Goal: Transaction & Acquisition: Purchase product/service

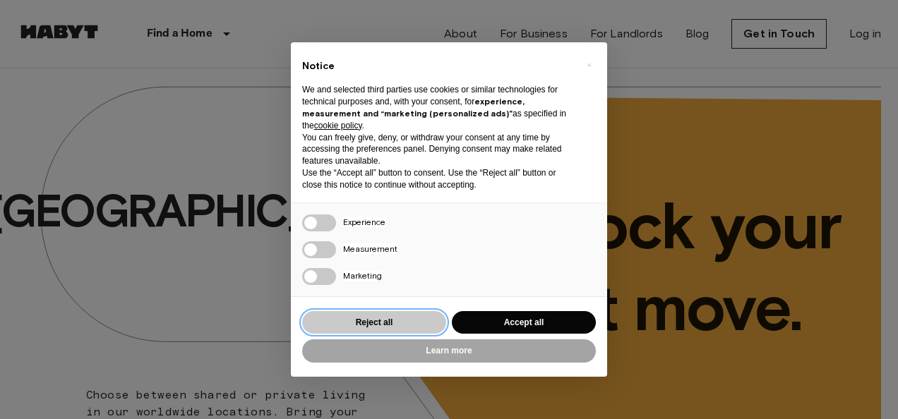
click at [364, 323] on button "Reject all" at bounding box center [374, 322] width 144 height 23
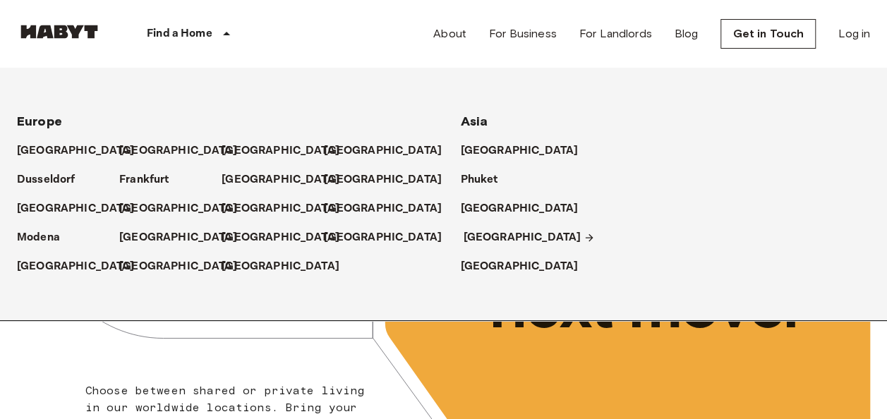
click at [495, 239] on p "[GEOGRAPHIC_DATA]" at bounding box center [523, 237] width 118 height 17
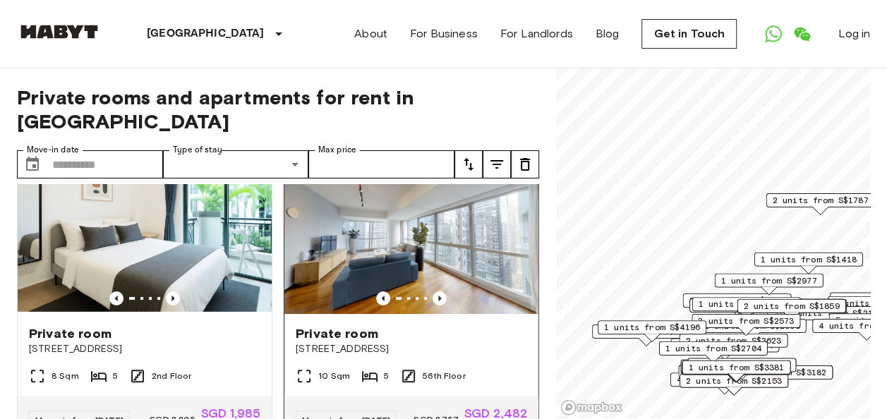
scroll to position [71, 0]
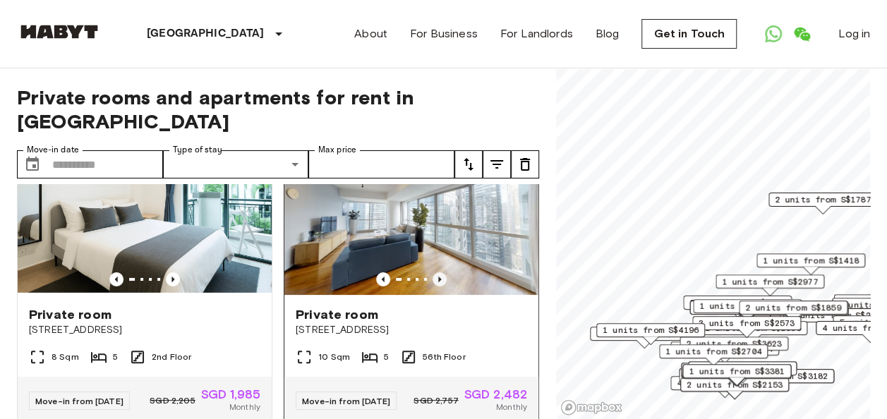
click at [433, 272] on icon "Previous image" at bounding box center [440, 279] width 14 height 14
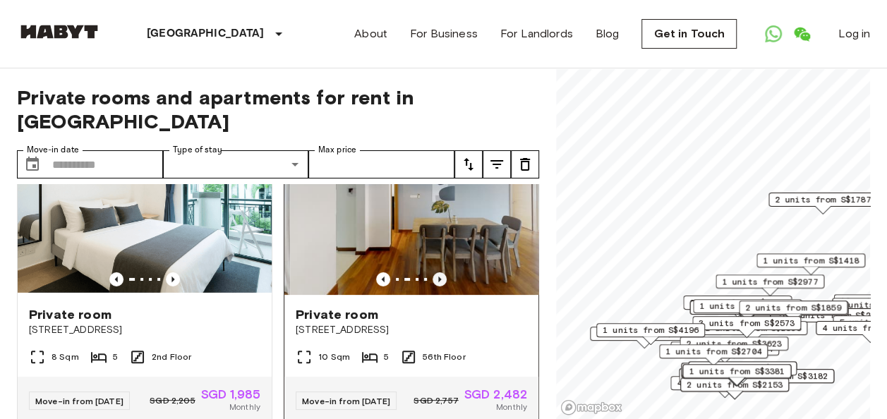
click at [433, 272] on icon "Previous image" at bounding box center [440, 279] width 14 height 14
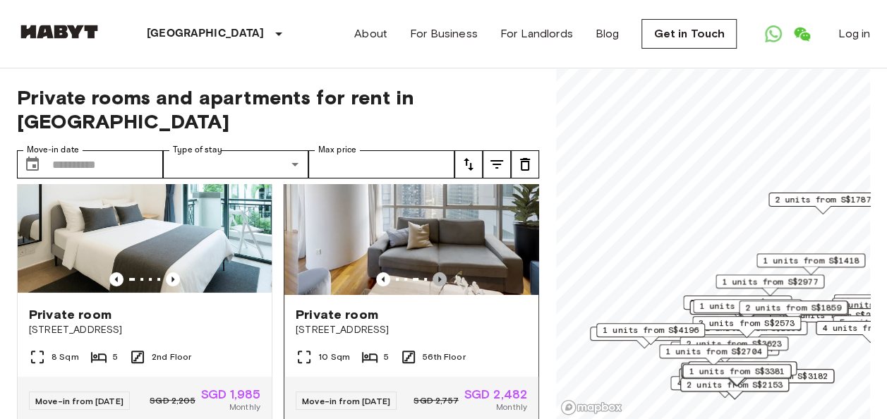
click at [433, 272] on icon "Previous image" at bounding box center [440, 279] width 14 height 14
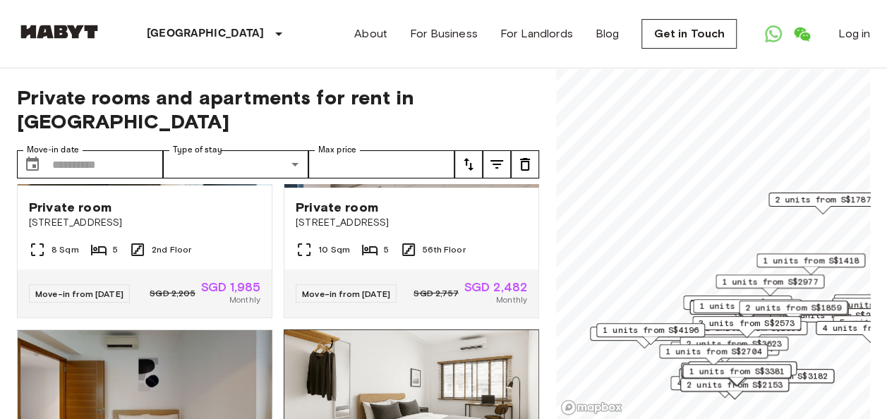
scroll to position [353, 0]
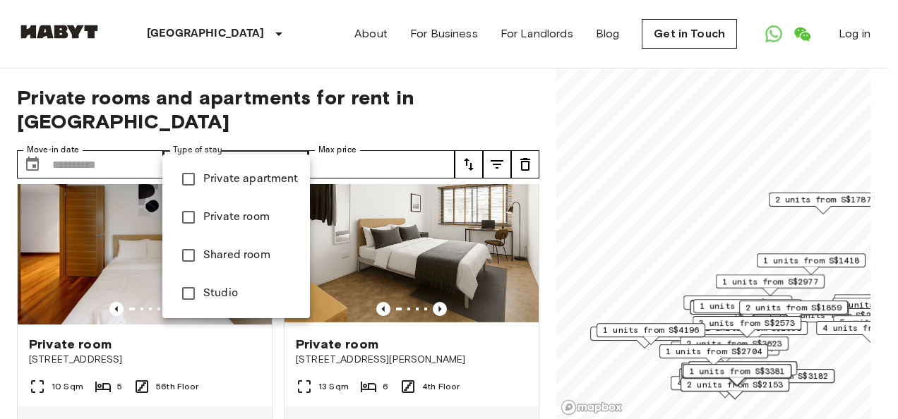
click at [246, 175] on span "Private apartment" at bounding box center [250, 179] width 95 height 17
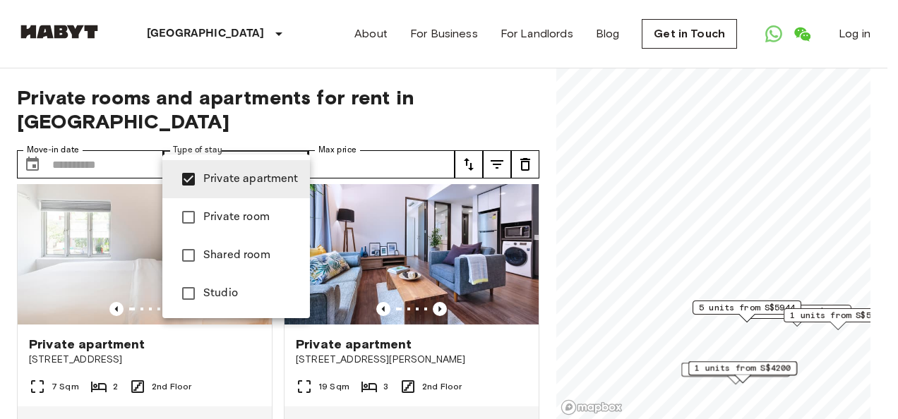
click at [243, 144] on div at bounding box center [449, 209] width 898 height 419
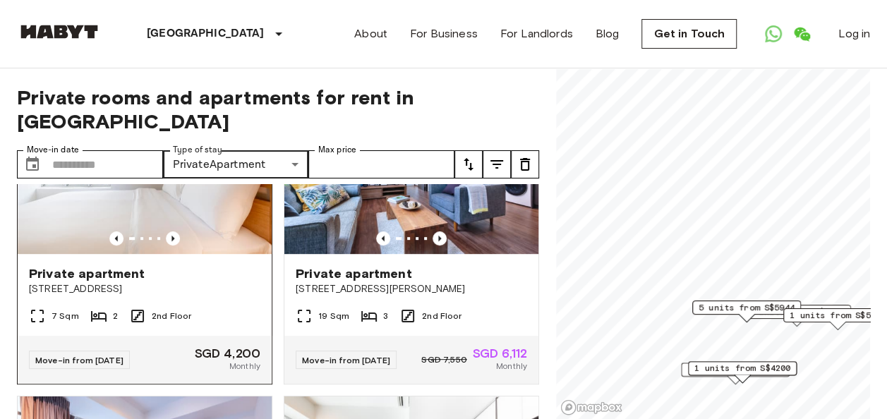
scroll to position [353, 0]
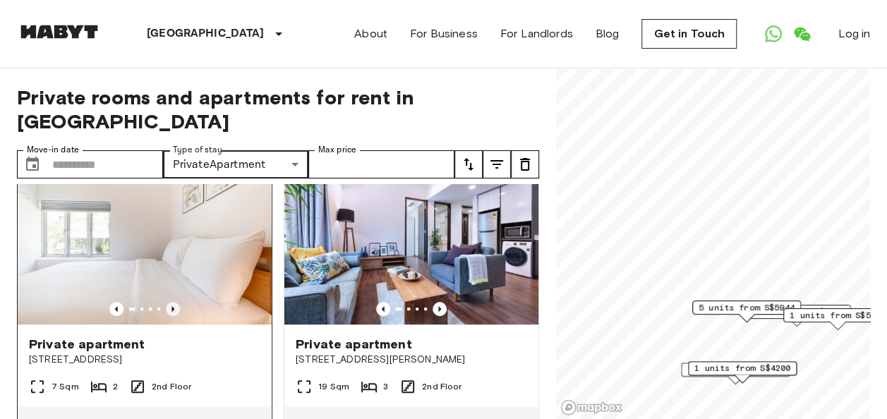
click at [171, 302] on icon "Previous image" at bounding box center [173, 309] width 14 height 14
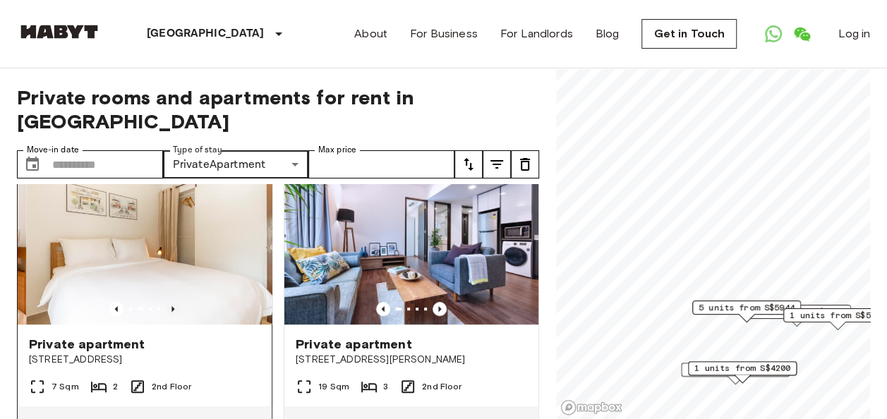
click at [171, 302] on icon "Previous image" at bounding box center [173, 309] width 14 height 14
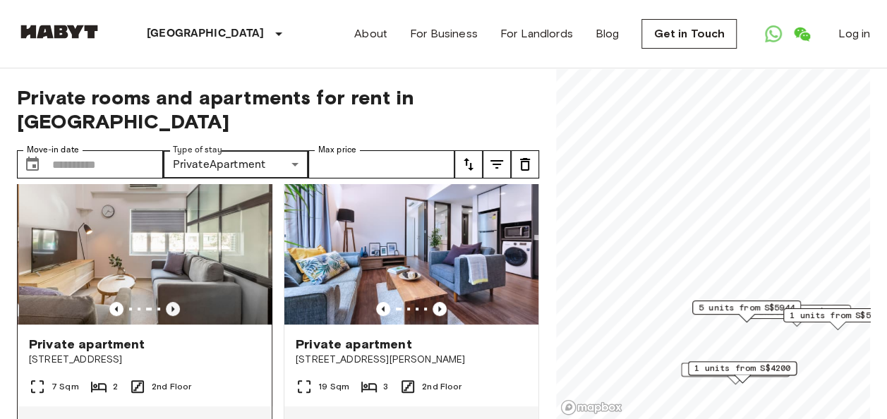
click at [171, 302] on icon "Previous image" at bounding box center [173, 309] width 14 height 14
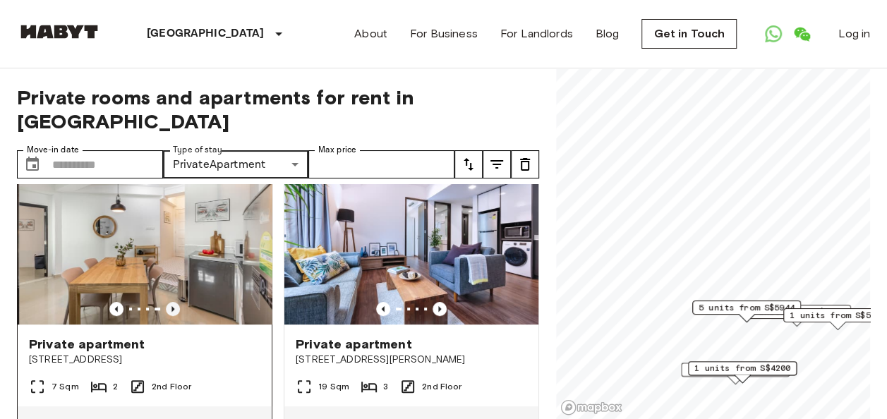
click at [171, 302] on icon "Previous image" at bounding box center [173, 309] width 14 height 14
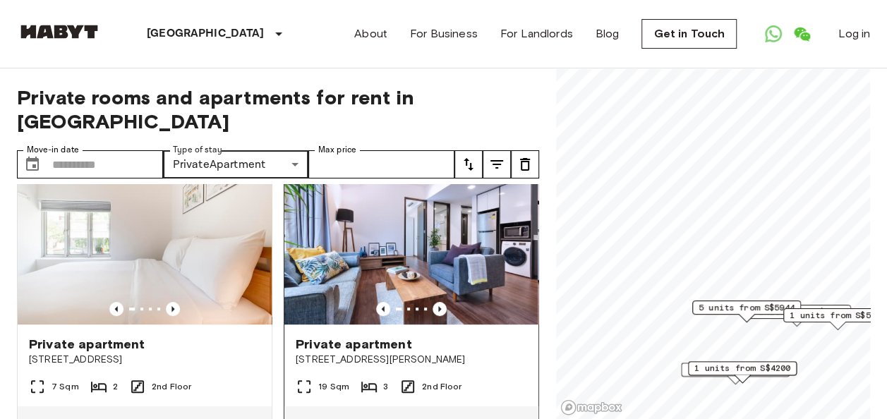
click at [430, 281] on img at bounding box center [411, 239] width 254 height 169
click at [438, 306] on icon "Previous image" at bounding box center [439, 309] width 3 height 6
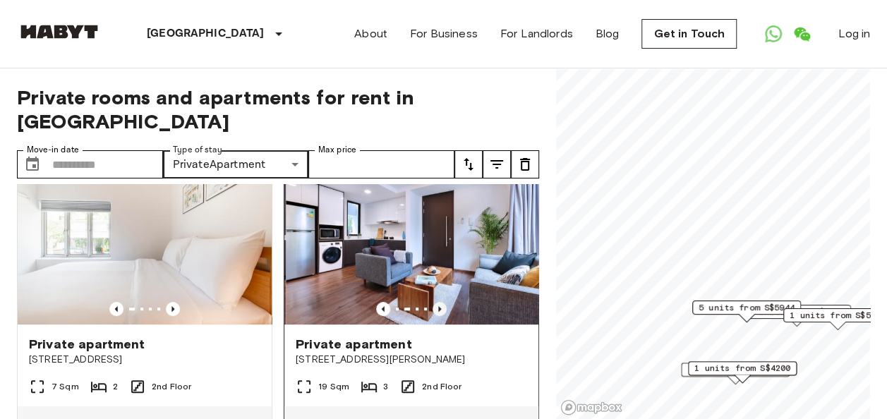
click at [438, 306] on icon "Previous image" at bounding box center [439, 309] width 3 height 6
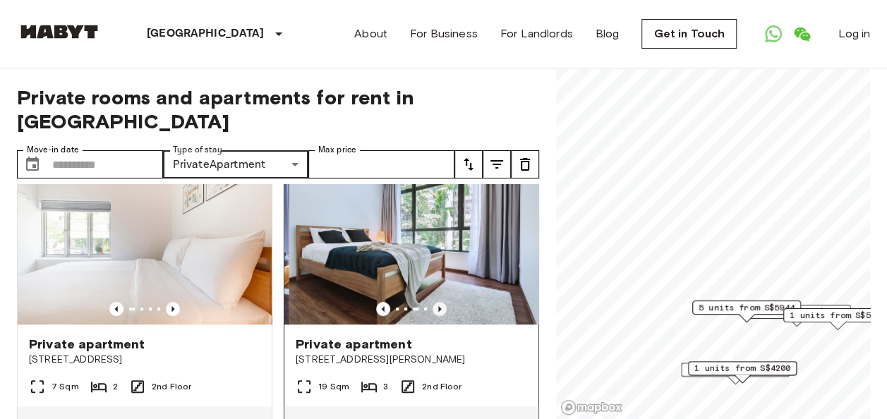
click at [438, 306] on icon "Previous image" at bounding box center [439, 309] width 3 height 6
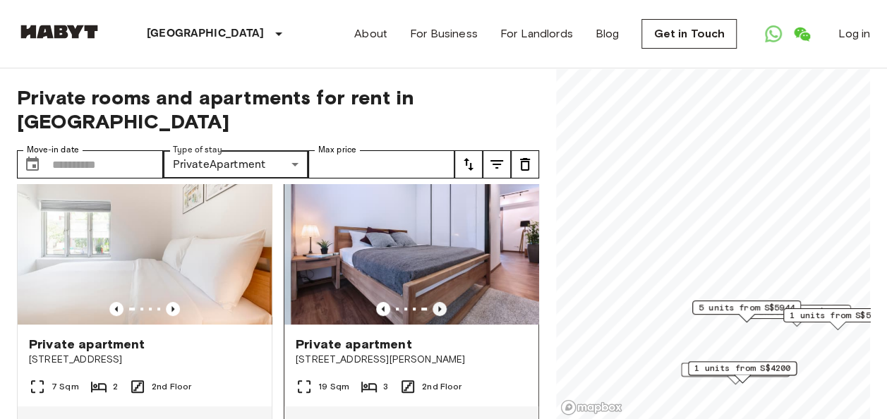
click at [438, 306] on icon "Previous image" at bounding box center [439, 309] width 3 height 6
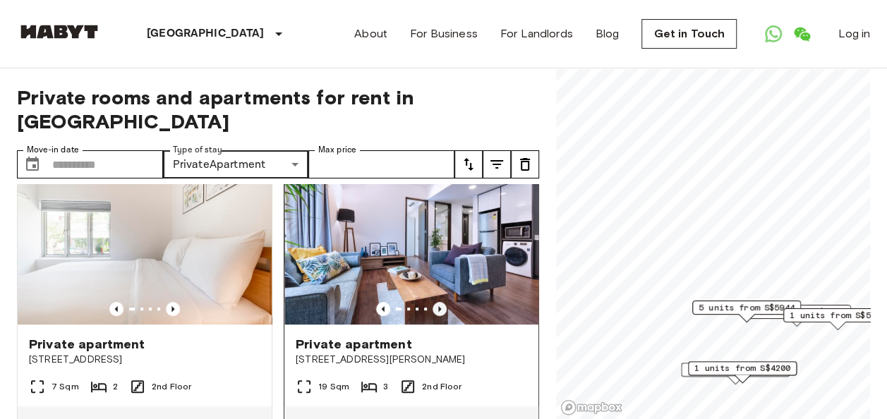
click at [438, 306] on icon "Previous image" at bounding box center [439, 309] width 3 height 6
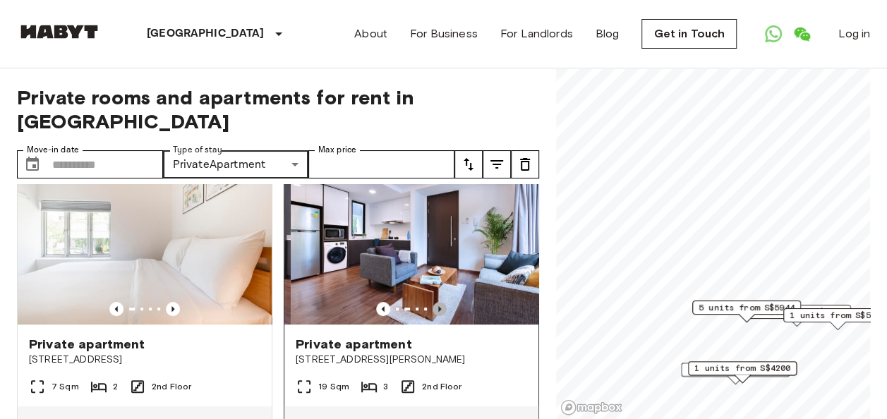
click at [438, 306] on icon "Previous image" at bounding box center [439, 309] width 3 height 6
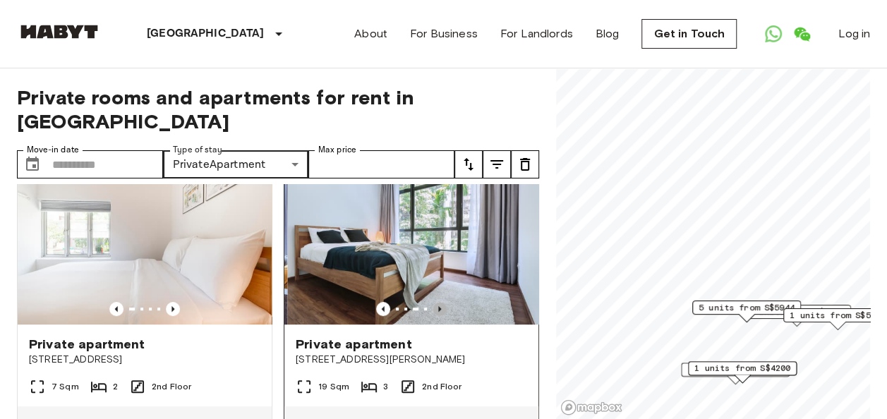
click at [438, 306] on icon "Previous image" at bounding box center [439, 309] width 3 height 6
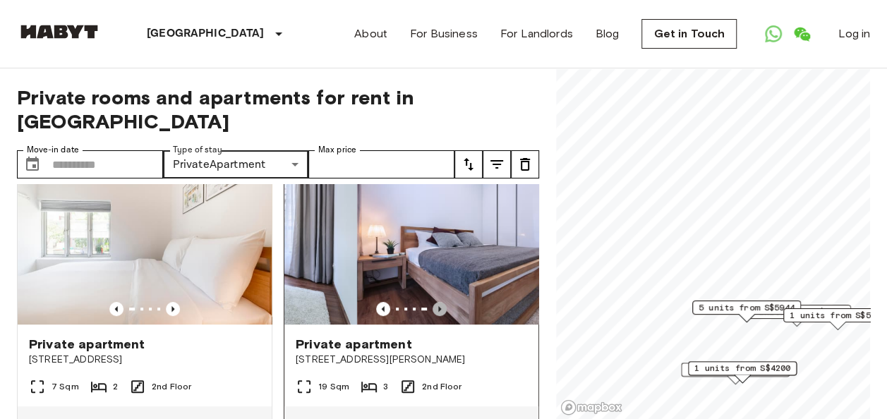
click at [438, 306] on icon "Previous image" at bounding box center [439, 309] width 3 height 6
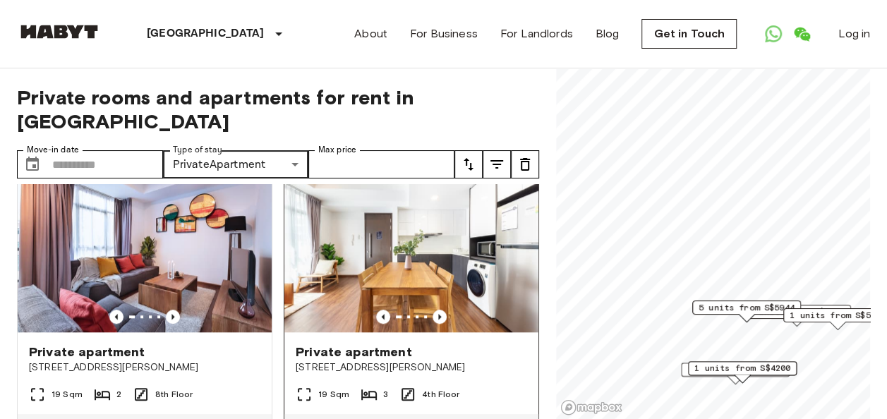
scroll to position [635, 0]
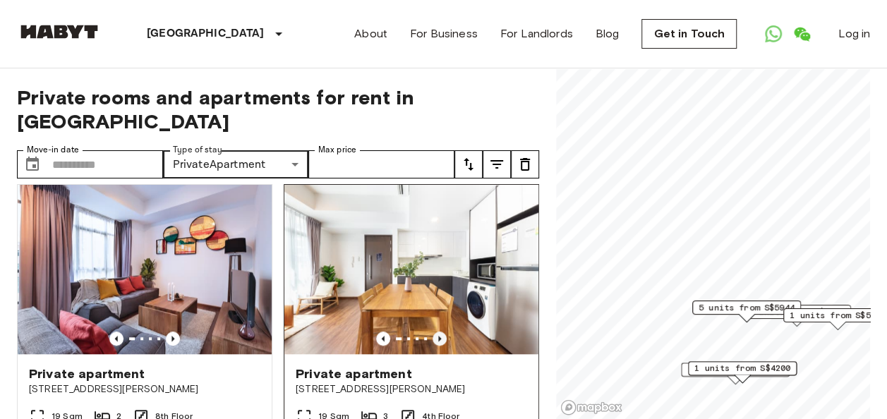
click at [433, 333] on icon "Previous image" at bounding box center [440, 339] width 14 height 14
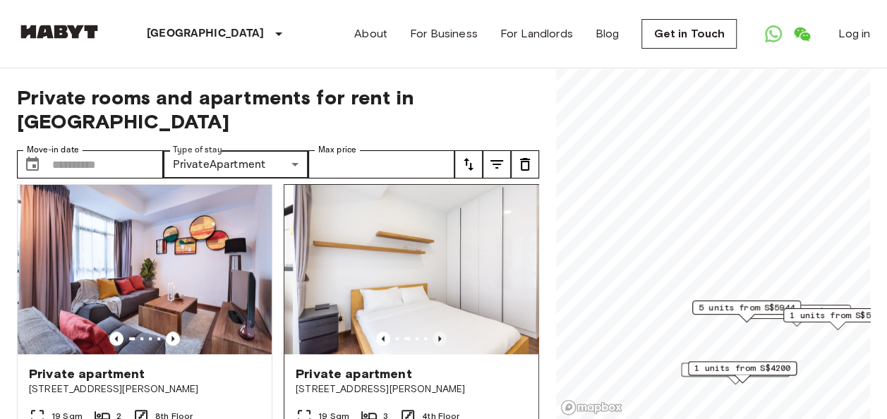
click at [433, 333] on icon "Previous image" at bounding box center [440, 339] width 14 height 14
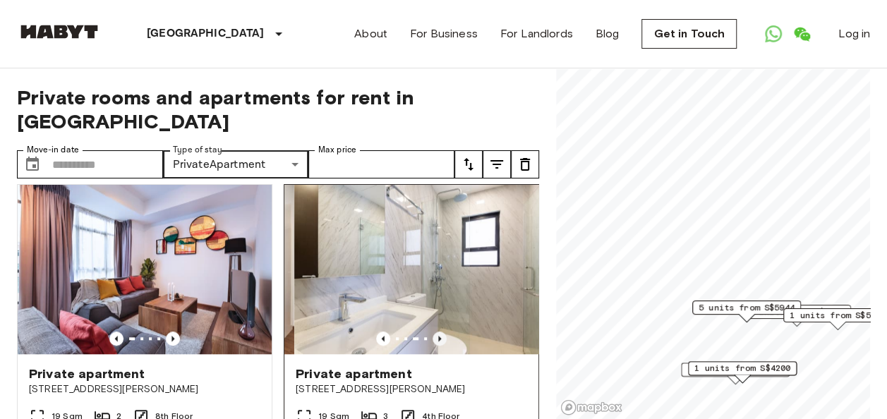
click at [433, 333] on icon "Previous image" at bounding box center [440, 339] width 14 height 14
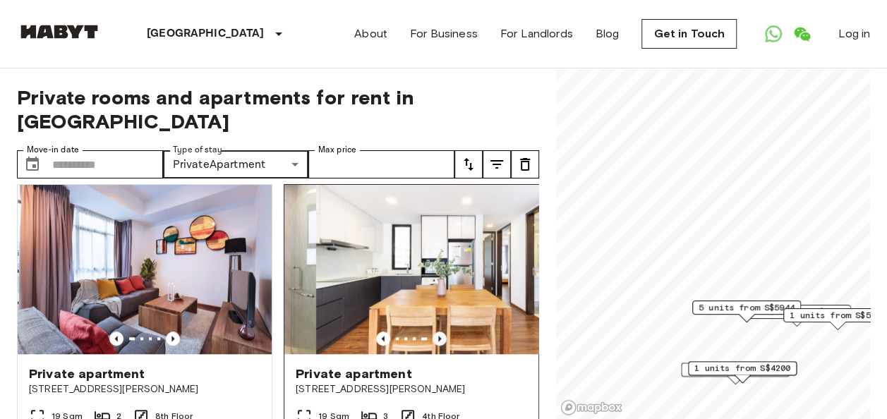
click at [433, 333] on icon "Previous image" at bounding box center [440, 339] width 14 height 14
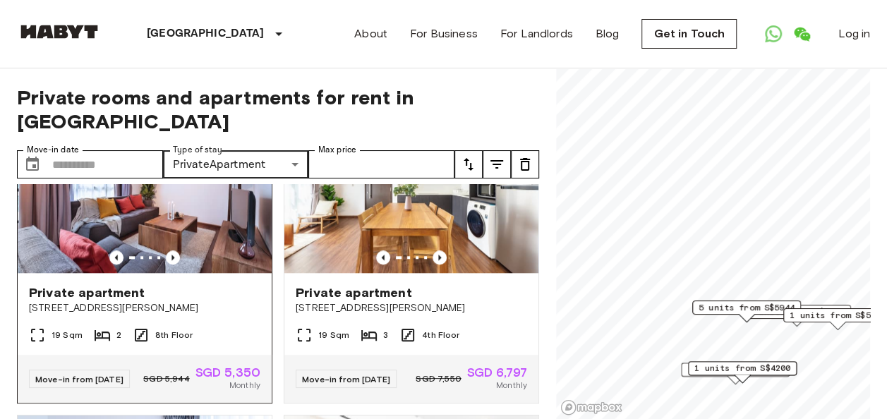
scroll to position [776, 0]
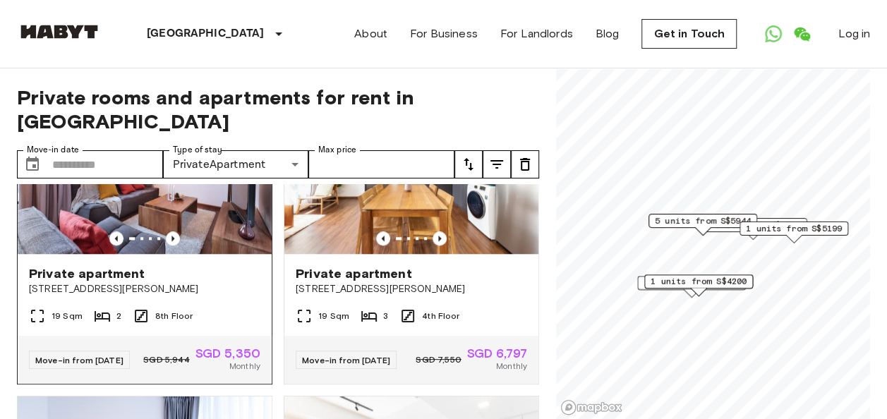
scroll to position [706, 0]
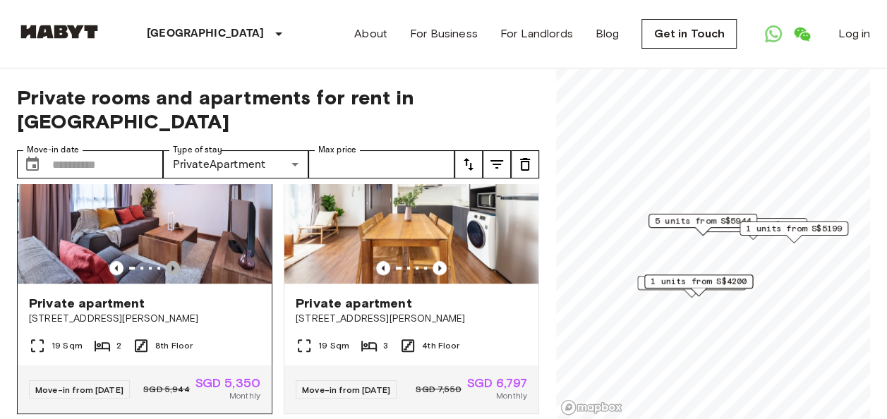
click at [169, 261] on icon "Previous image" at bounding box center [173, 268] width 14 height 14
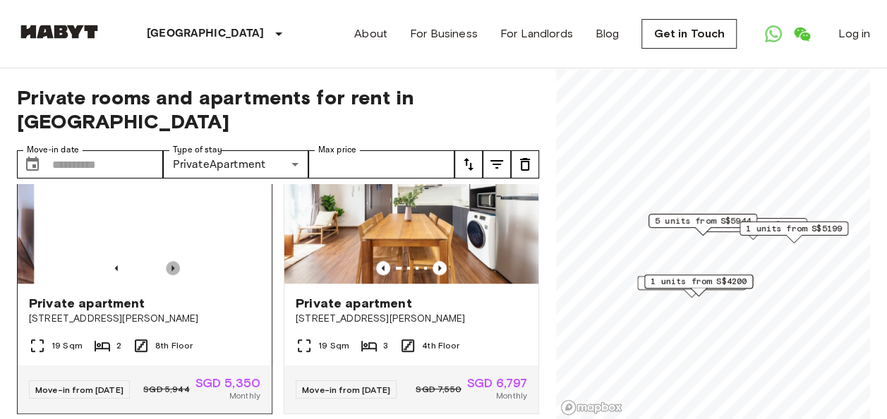
click at [170, 261] on icon "Previous image" at bounding box center [173, 268] width 14 height 14
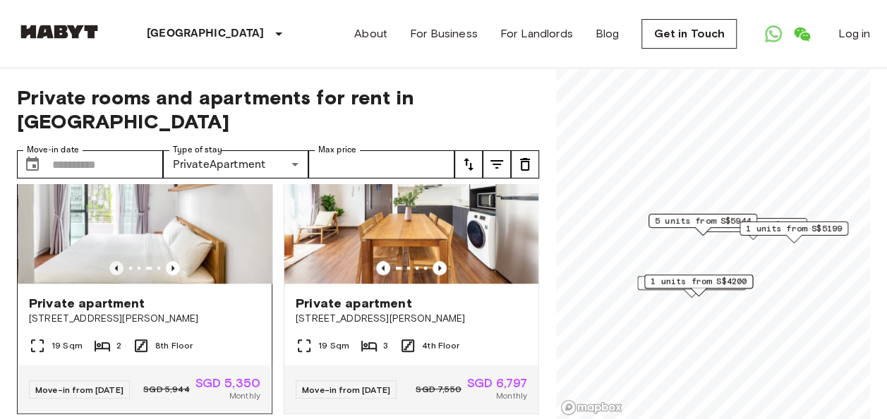
click at [116, 261] on icon "Previous image" at bounding box center [116, 268] width 14 height 14
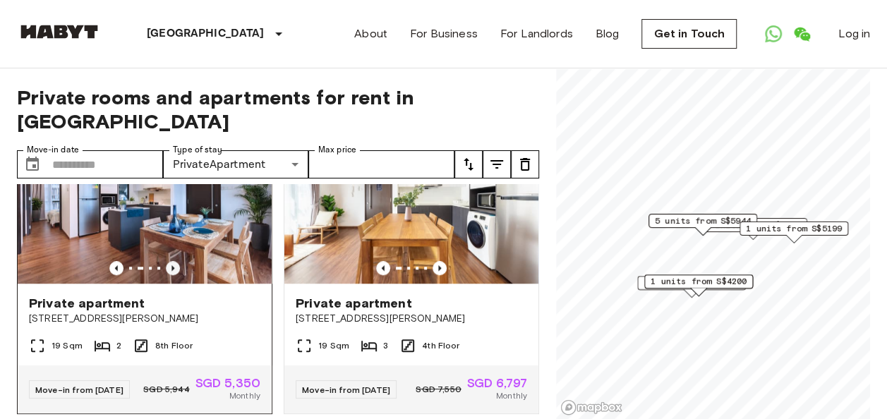
click at [174, 261] on icon "Previous image" at bounding box center [173, 268] width 14 height 14
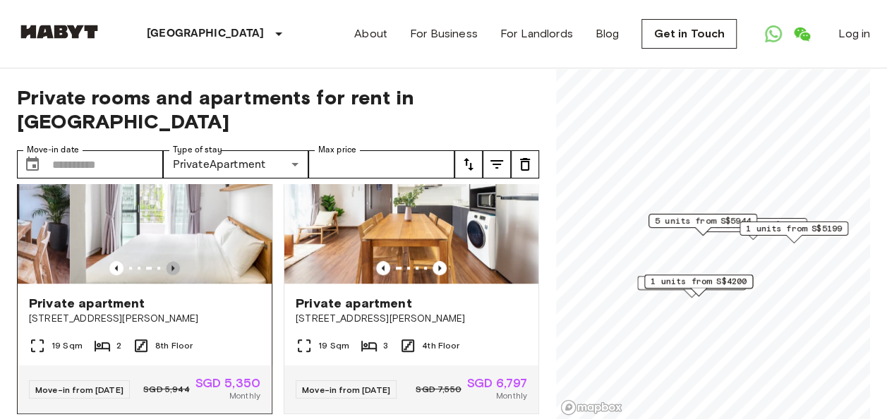
click at [174, 261] on icon "Previous image" at bounding box center [173, 268] width 14 height 14
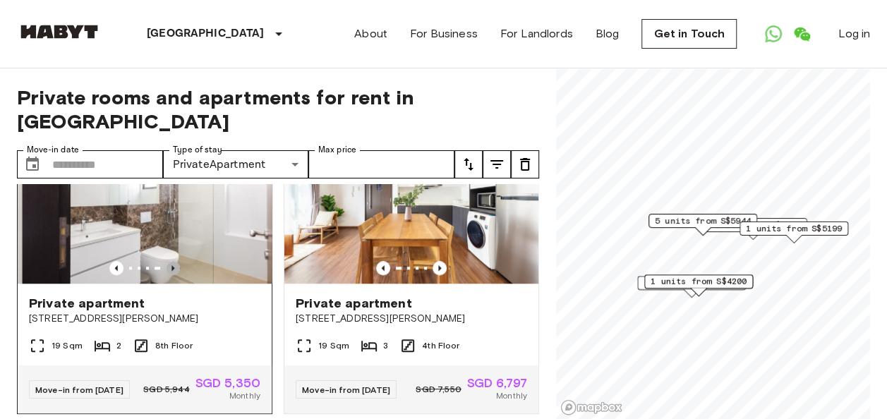
click at [174, 261] on icon "Previous image" at bounding box center [173, 268] width 14 height 14
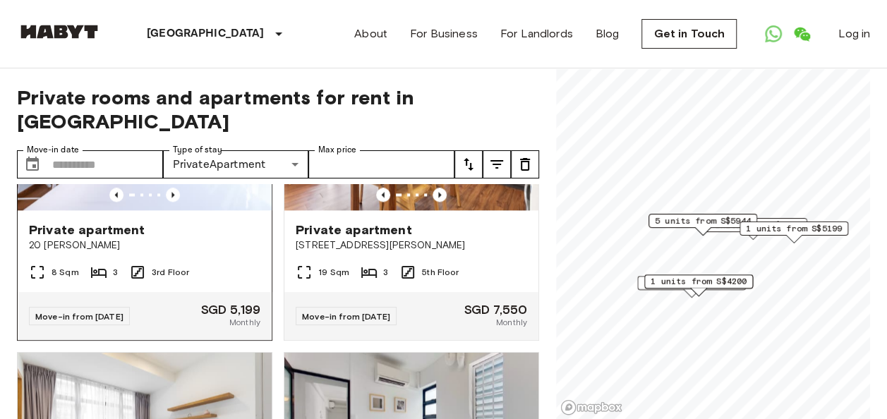
scroll to position [1059, 0]
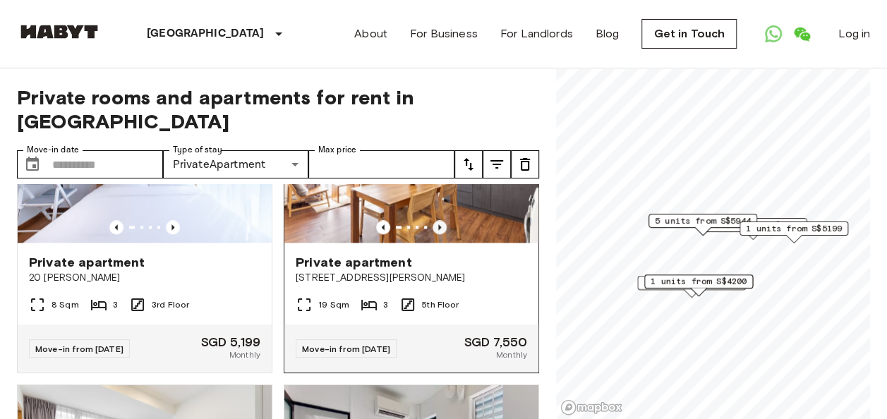
click at [433, 234] on icon "Previous image" at bounding box center [440, 227] width 14 height 14
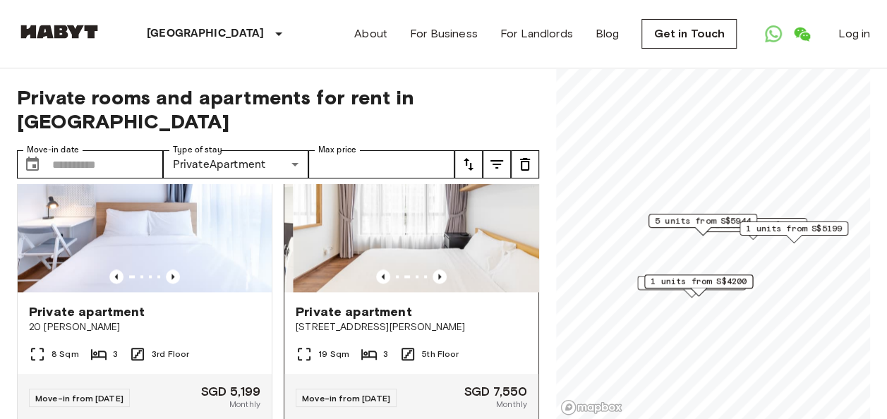
scroll to position [988, 0]
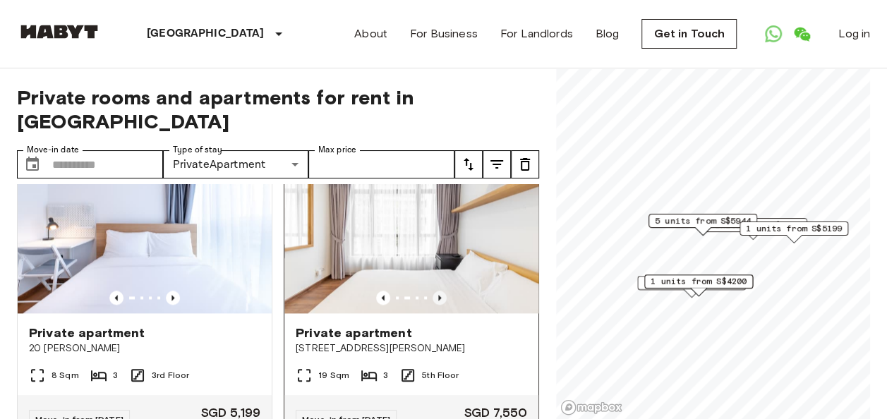
click at [433, 305] on icon "Previous image" at bounding box center [440, 298] width 14 height 14
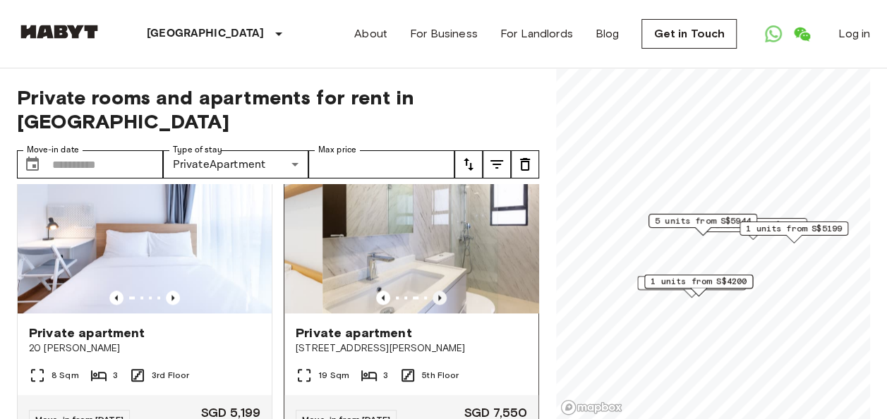
click at [433, 305] on icon "Previous image" at bounding box center [440, 298] width 14 height 14
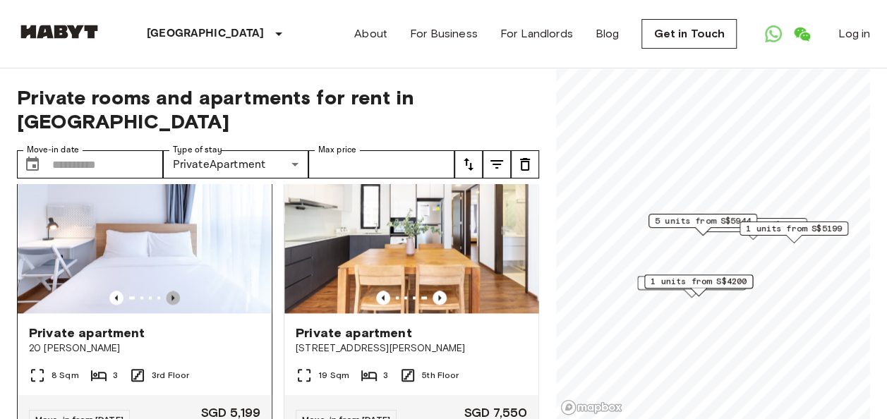
click at [173, 305] on icon "Previous image" at bounding box center [173, 298] width 14 height 14
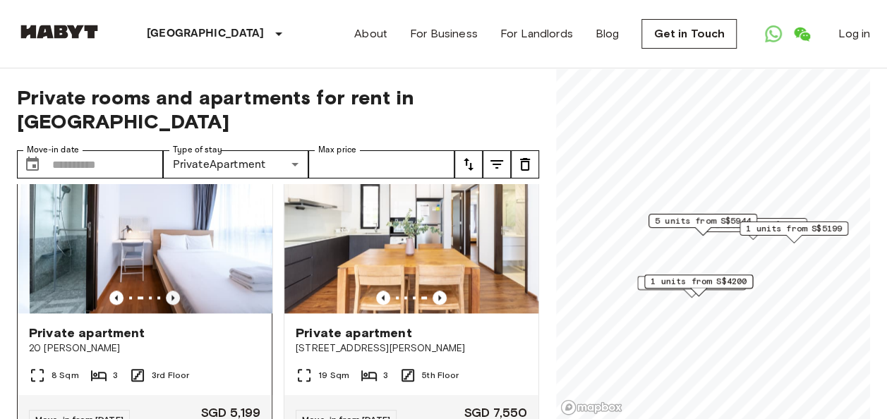
click at [173, 305] on icon "Previous image" at bounding box center [173, 298] width 14 height 14
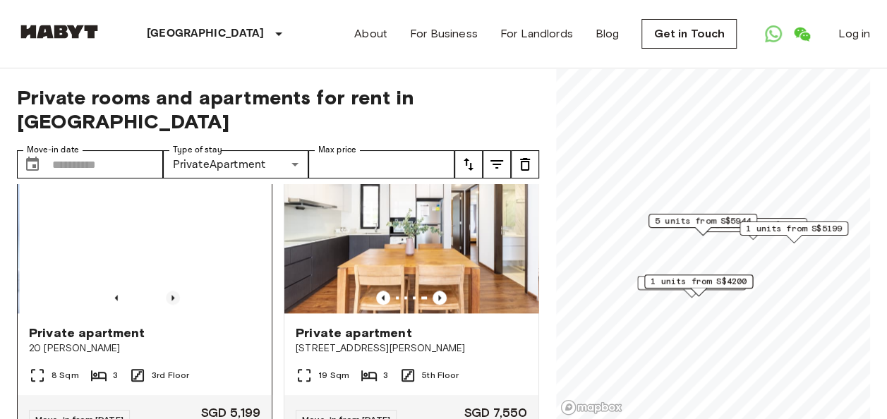
click at [173, 305] on icon "Previous image" at bounding box center [173, 298] width 14 height 14
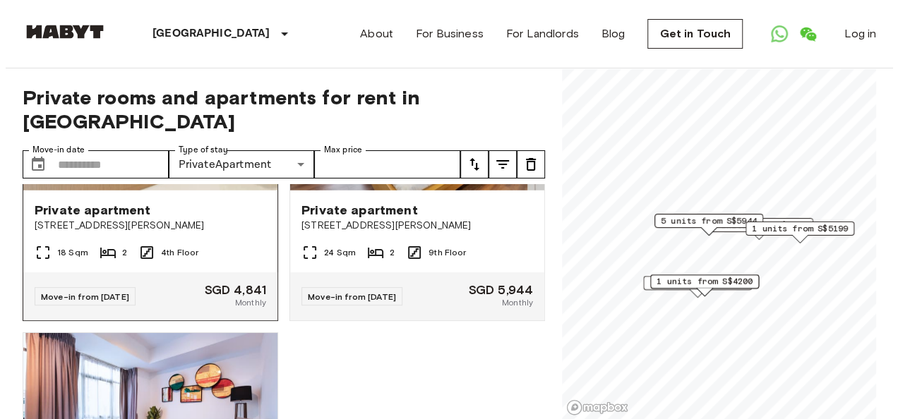
scroll to position [1976, 0]
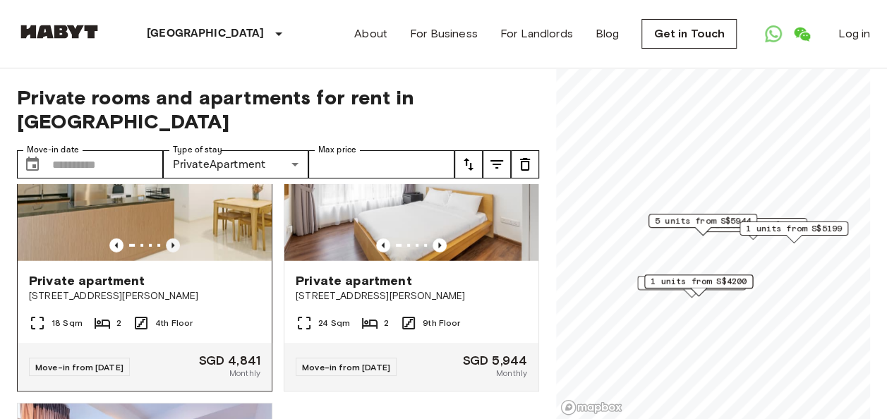
click at [168, 253] on icon "Previous image" at bounding box center [173, 246] width 14 height 14
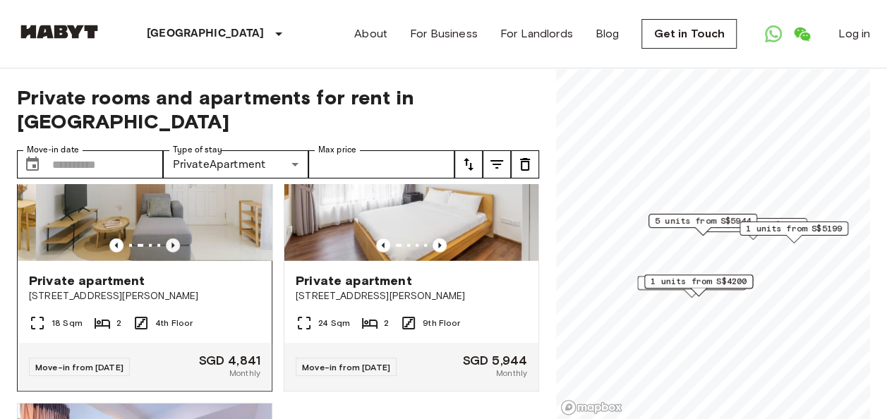
click at [168, 253] on icon "Previous image" at bounding box center [173, 246] width 14 height 14
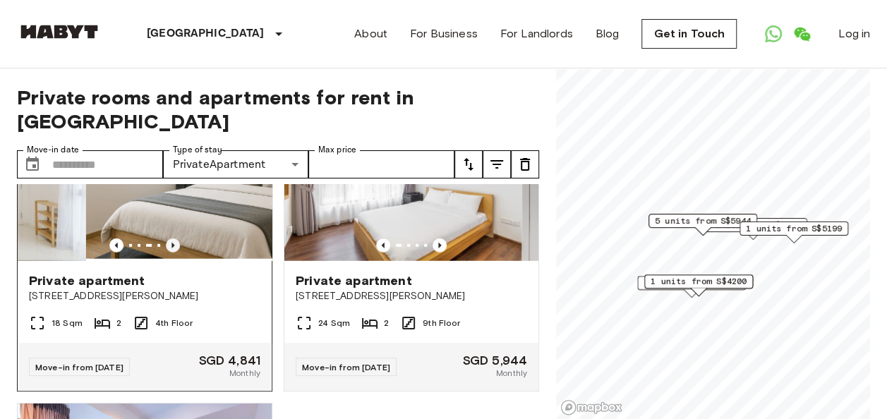
click at [168, 253] on icon "Previous image" at bounding box center [173, 246] width 14 height 14
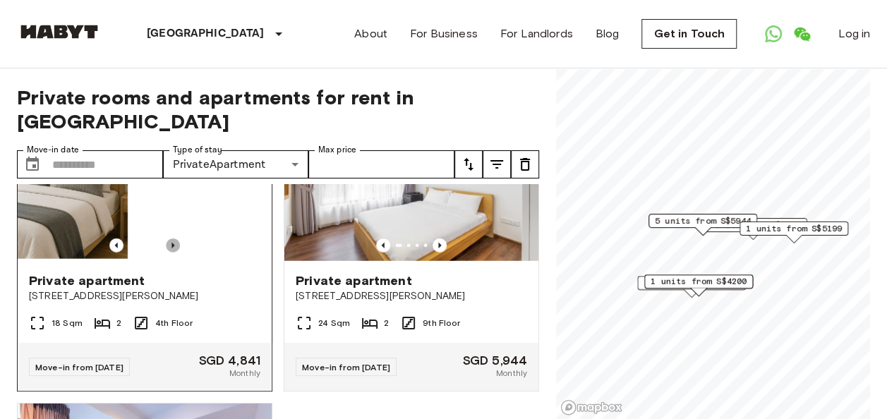
click at [168, 253] on icon "Previous image" at bounding box center [173, 246] width 14 height 14
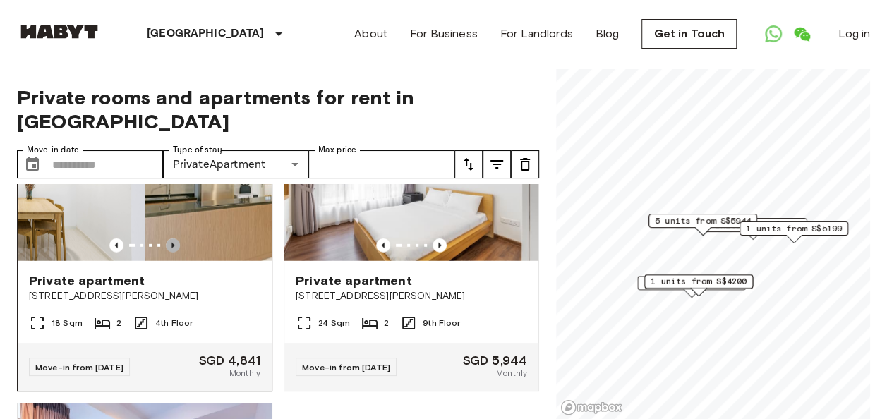
click at [168, 253] on icon "Previous image" at bounding box center [173, 246] width 14 height 14
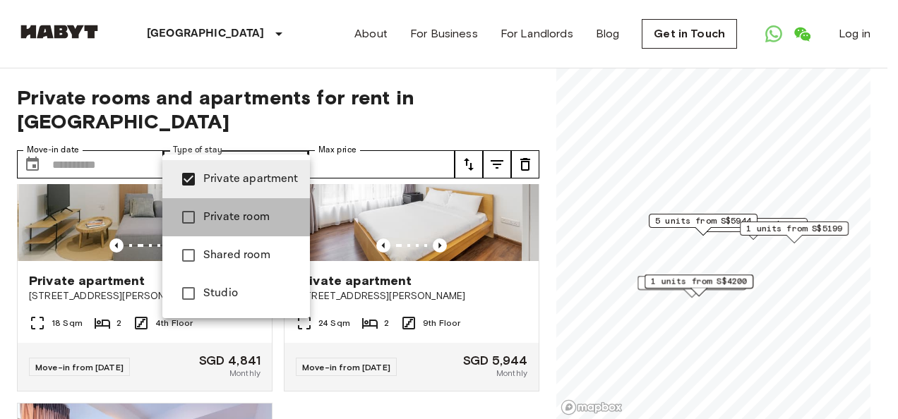
click at [260, 229] on li "Private room" at bounding box center [236, 217] width 148 height 38
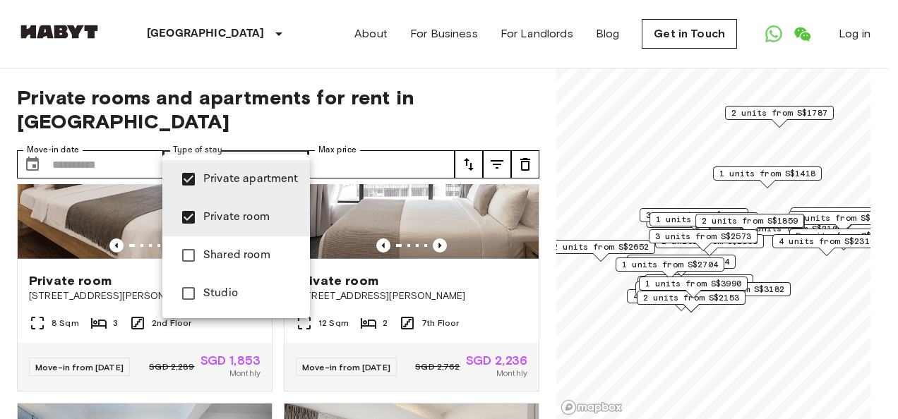
click at [233, 171] on span "Private apartment" at bounding box center [250, 179] width 95 height 17
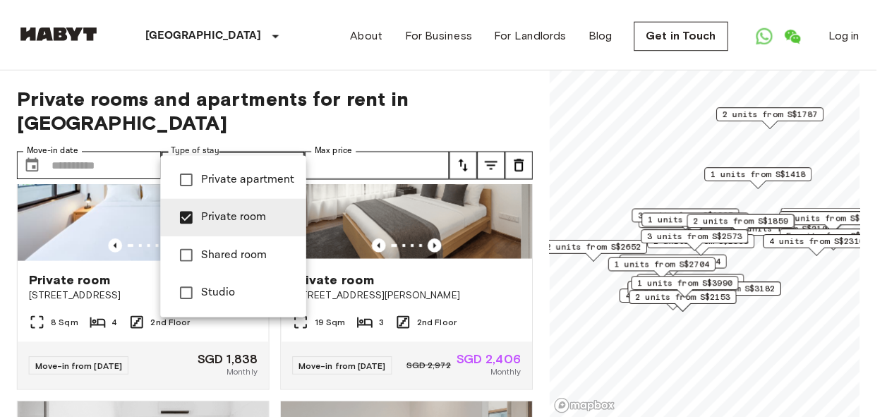
scroll to position [1657, 0]
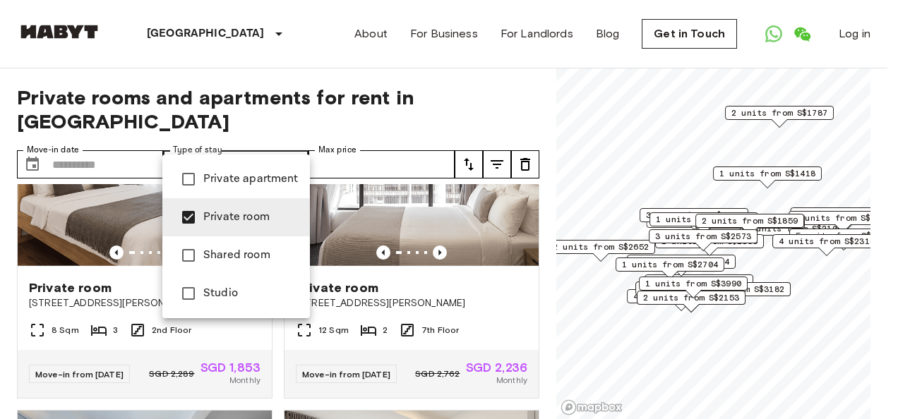
click at [244, 236] on li "Shared room" at bounding box center [236, 255] width 148 height 38
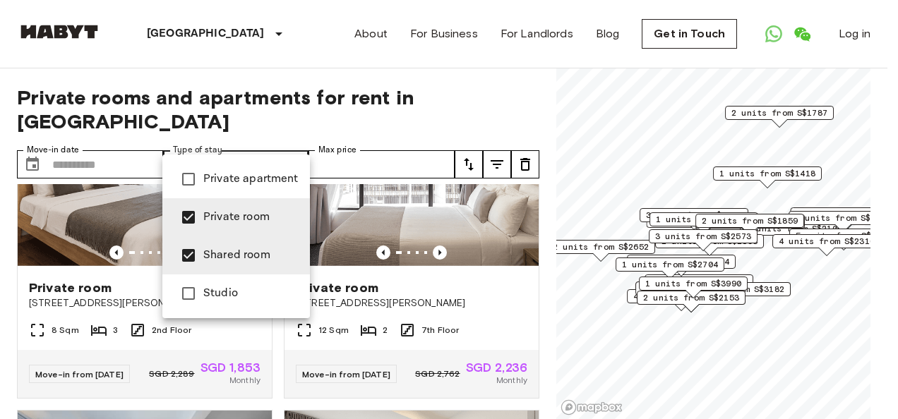
click at [240, 223] on span "Private room" at bounding box center [250, 217] width 95 height 17
type input "**********"
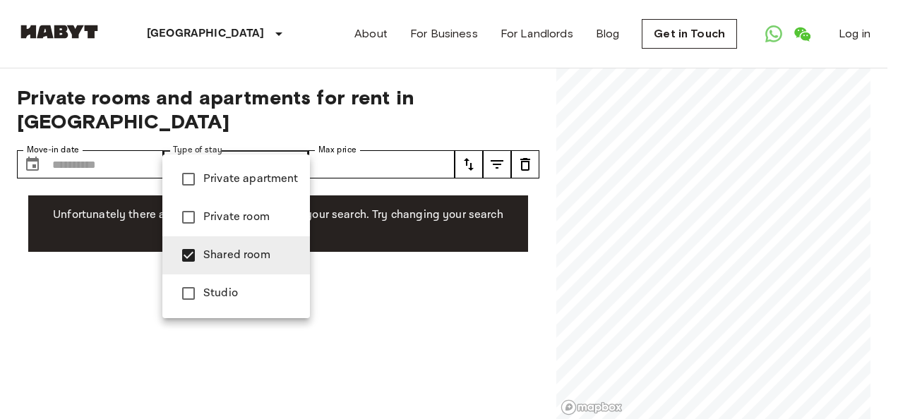
click at [253, 257] on span "Shared room" at bounding box center [250, 255] width 95 height 17
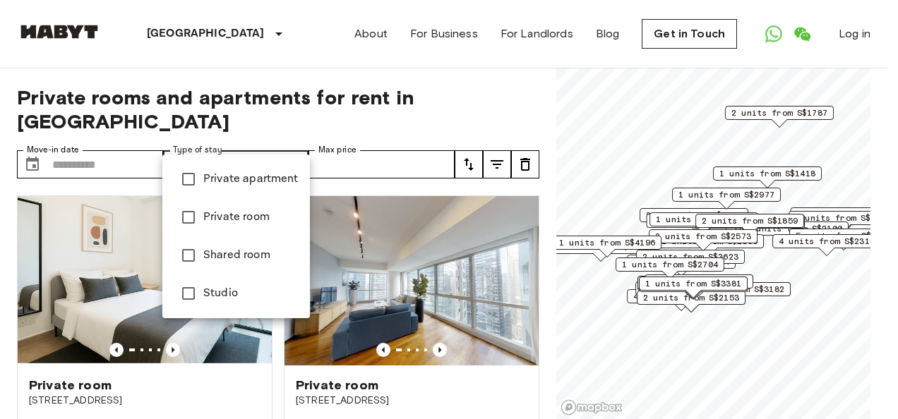
click at [231, 282] on li "Studio" at bounding box center [236, 294] width 148 height 38
type input "******"
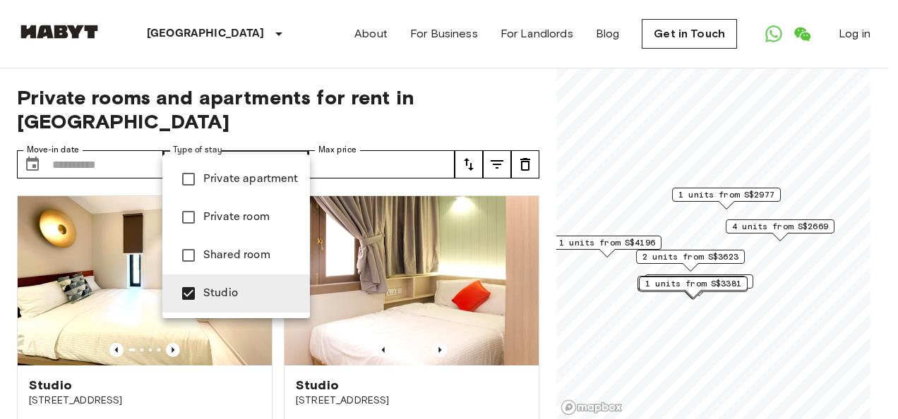
click at [240, 143] on div at bounding box center [449, 209] width 898 height 419
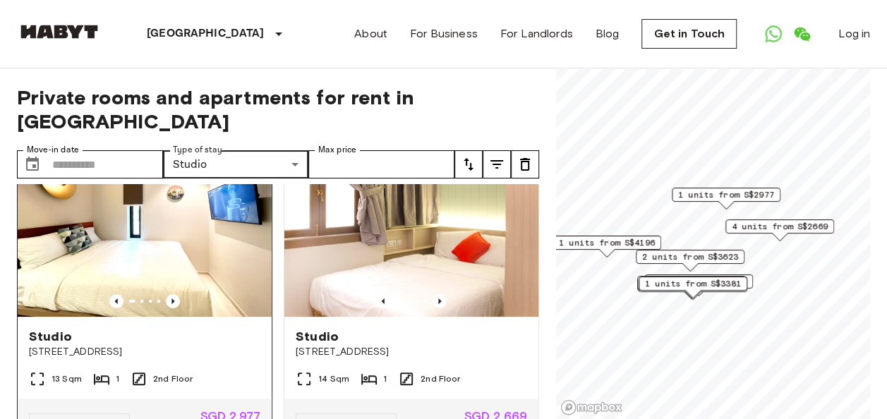
scroll to position [71, 0]
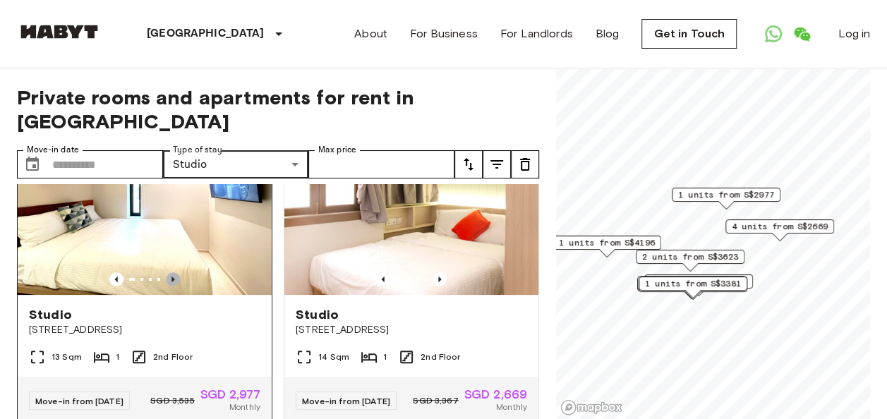
click at [172, 272] on icon "Previous image" at bounding box center [173, 279] width 14 height 14
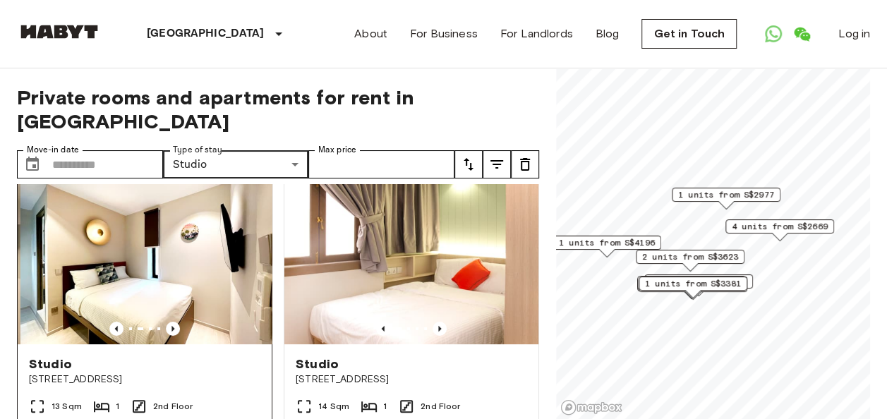
scroll to position [0, 0]
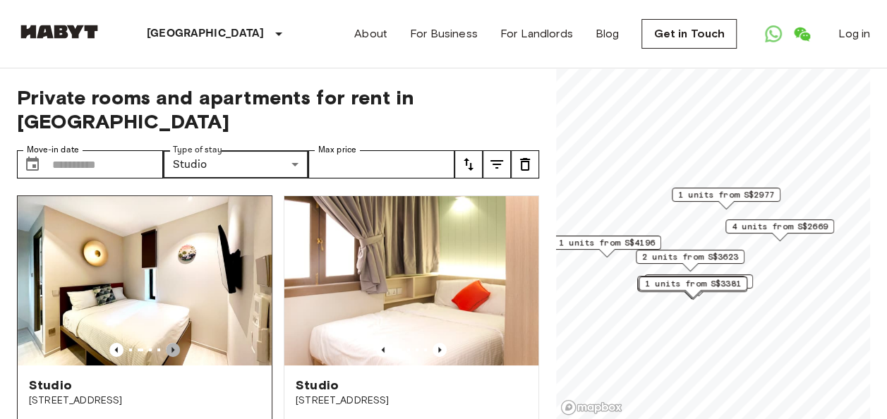
click at [169, 343] on icon "Previous image" at bounding box center [173, 350] width 14 height 14
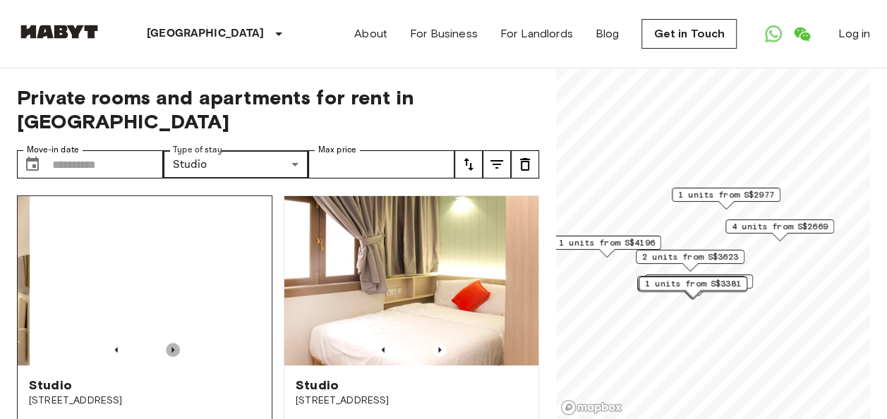
click at [169, 343] on icon "Previous image" at bounding box center [173, 350] width 14 height 14
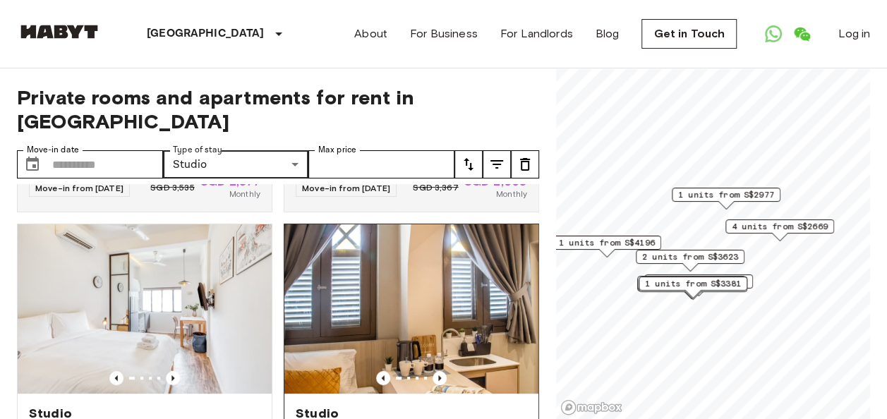
scroll to position [282, 0]
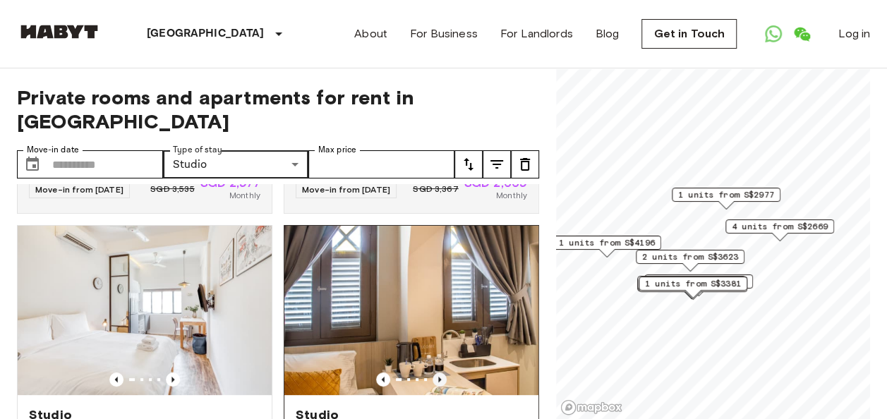
click at [438, 377] on icon "Previous image" at bounding box center [439, 380] width 3 height 6
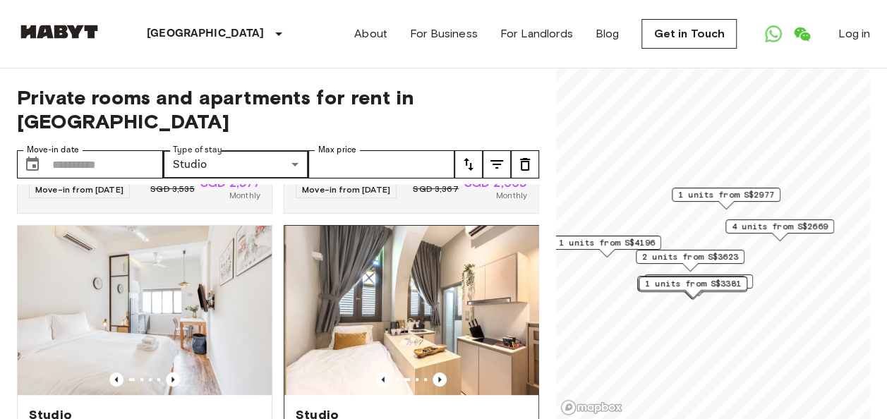
scroll to position [353, 0]
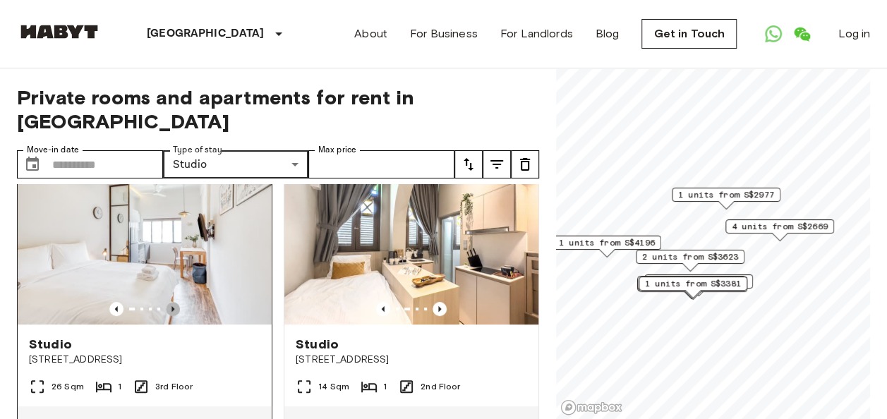
click at [171, 306] on icon "Previous image" at bounding box center [172, 309] width 3 height 6
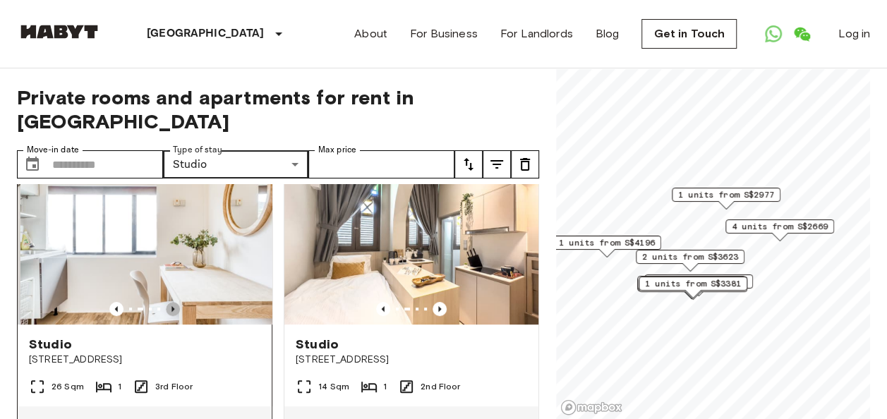
click at [171, 306] on icon "Previous image" at bounding box center [172, 309] width 3 height 6
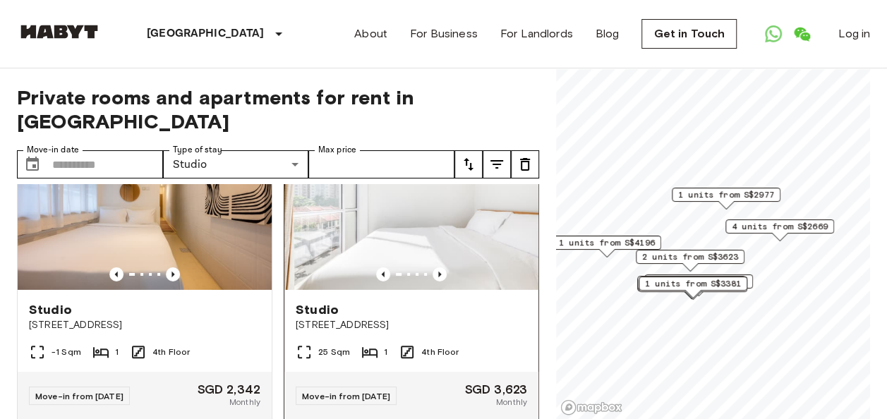
scroll to position [2258, 0]
